Goal: Task Accomplishment & Management: Complete application form

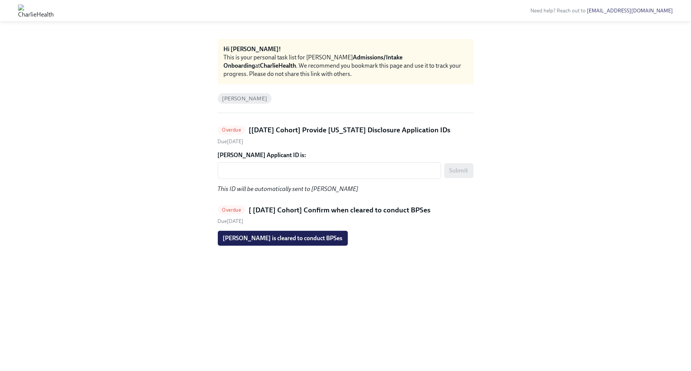
click at [359, 181] on div "[PERSON_NAME] Applicant ID is: x ​ Submit This ID will be automatically sent to…" at bounding box center [346, 172] width 256 height 42
click at [363, 167] on textarea "[PERSON_NAME] Applicant ID is:" at bounding box center [329, 170] width 215 height 9
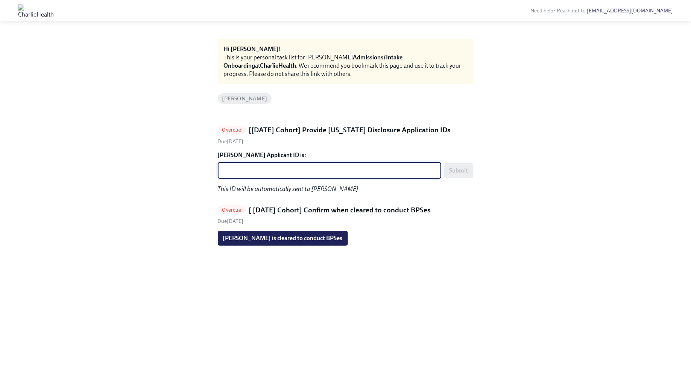
paste textarea "1246699"
type textarea "1246699"
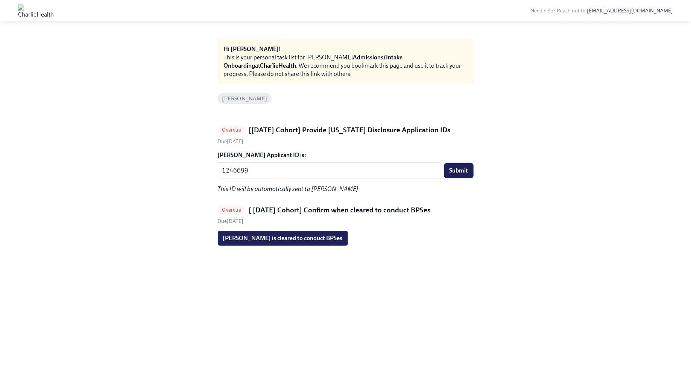
click at [470, 171] on button "Submit" at bounding box center [459, 170] width 29 height 15
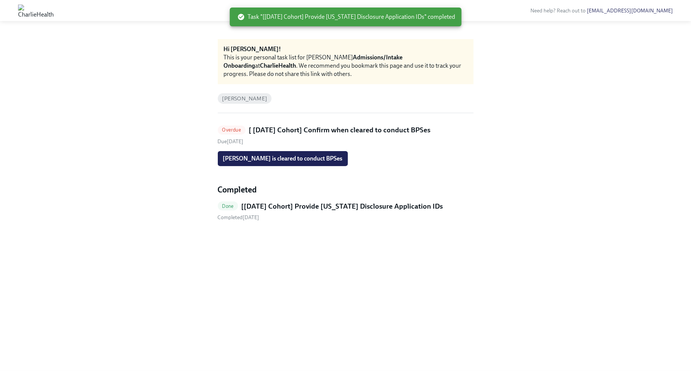
click at [531, 267] on div "Hi [PERSON_NAME]! This is your personal task list for [PERSON_NAME] Admissions/…" at bounding box center [345, 196] width 655 height 314
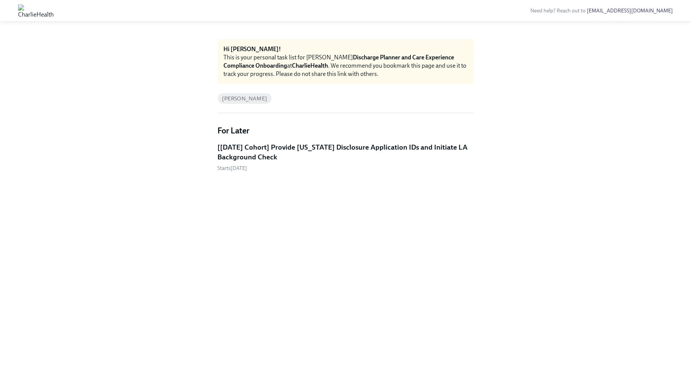
click at [268, 148] on h5 "[Aug 11th Cohort] Provide Utah Disclosure Application IDs and Initiate LA Backg…" at bounding box center [346, 152] width 256 height 19
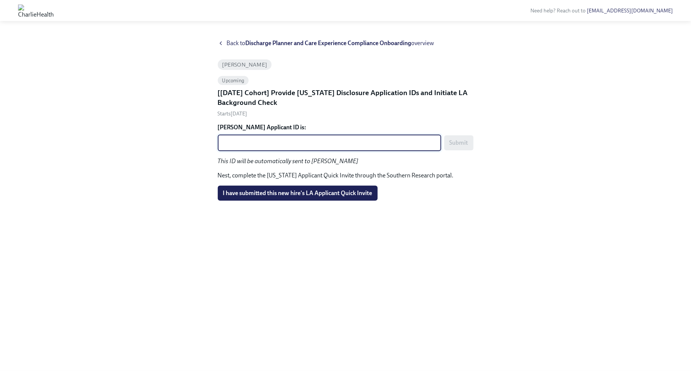
click at [268, 142] on textarea "Lydia Escorcia's Applicant ID is:" at bounding box center [329, 143] width 215 height 9
paste textarea "1246638"
type textarea "1246638"
click at [457, 139] on button "Submit" at bounding box center [459, 142] width 29 height 15
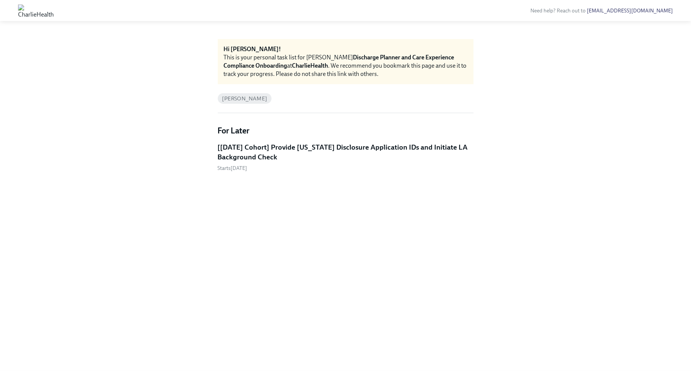
click at [344, 147] on h5 "[Aug 25th Cohort] Provide Utah Disclosure Application IDs and Initiate LA Backg…" at bounding box center [346, 152] width 256 height 19
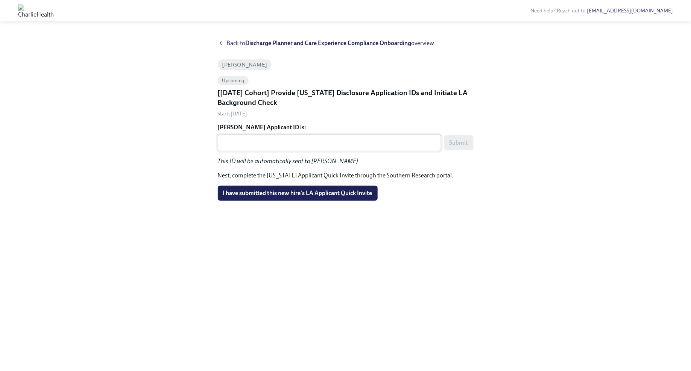
click at [327, 135] on div "x ​" at bounding box center [330, 143] width 224 height 17
paste textarea "1246740"
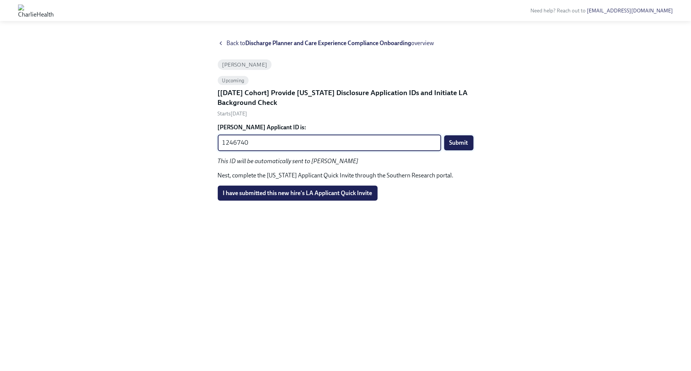
type textarea "1246740"
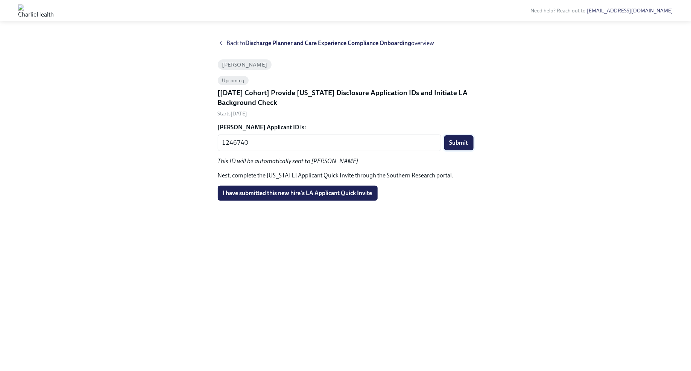
click at [458, 143] on span "Submit" at bounding box center [459, 143] width 19 height 8
click at [318, 193] on span "I have submitted this new hire's LA Applicant Quick Invite" at bounding box center [297, 194] width 149 height 8
